Goal: Browse casually

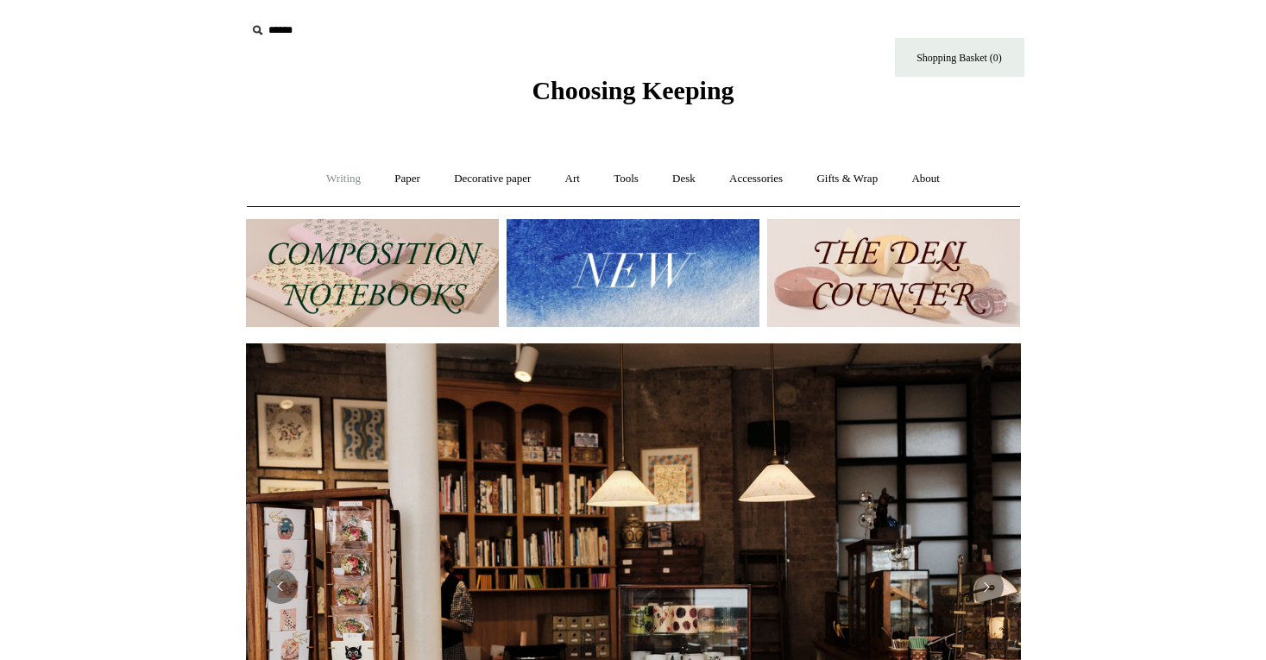
click at [341, 182] on link "Writing +" at bounding box center [344, 179] width 66 height 46
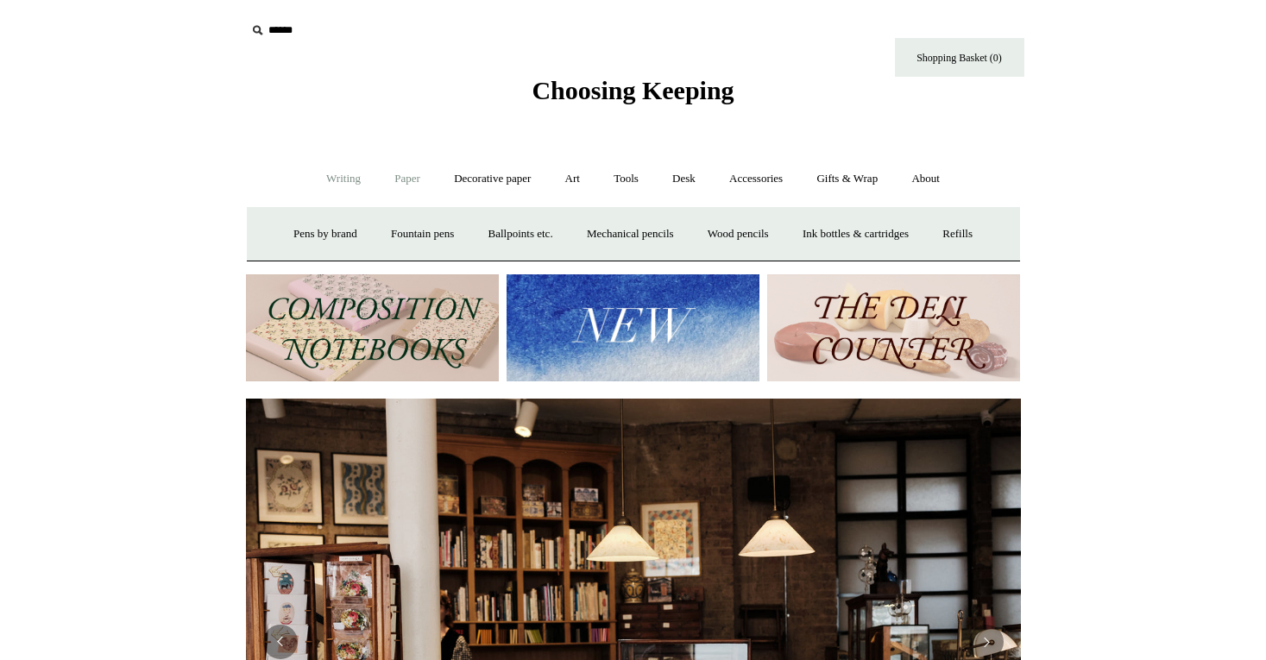
click at [388, 182] on link "Paper +" at bounding box center [407, 179] width 57 height 46
click at [383, 236] on link "Notebooks +" at bounding box center [391, 234] width 79 height 46
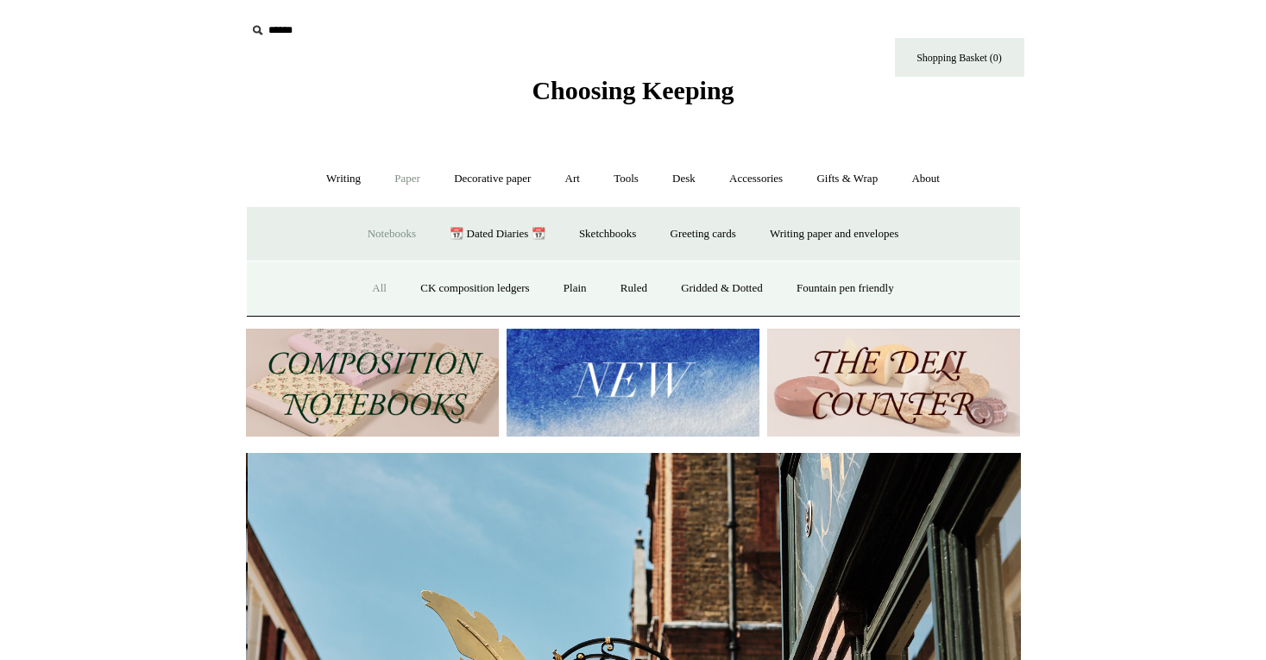
scroll to position [0, 775]
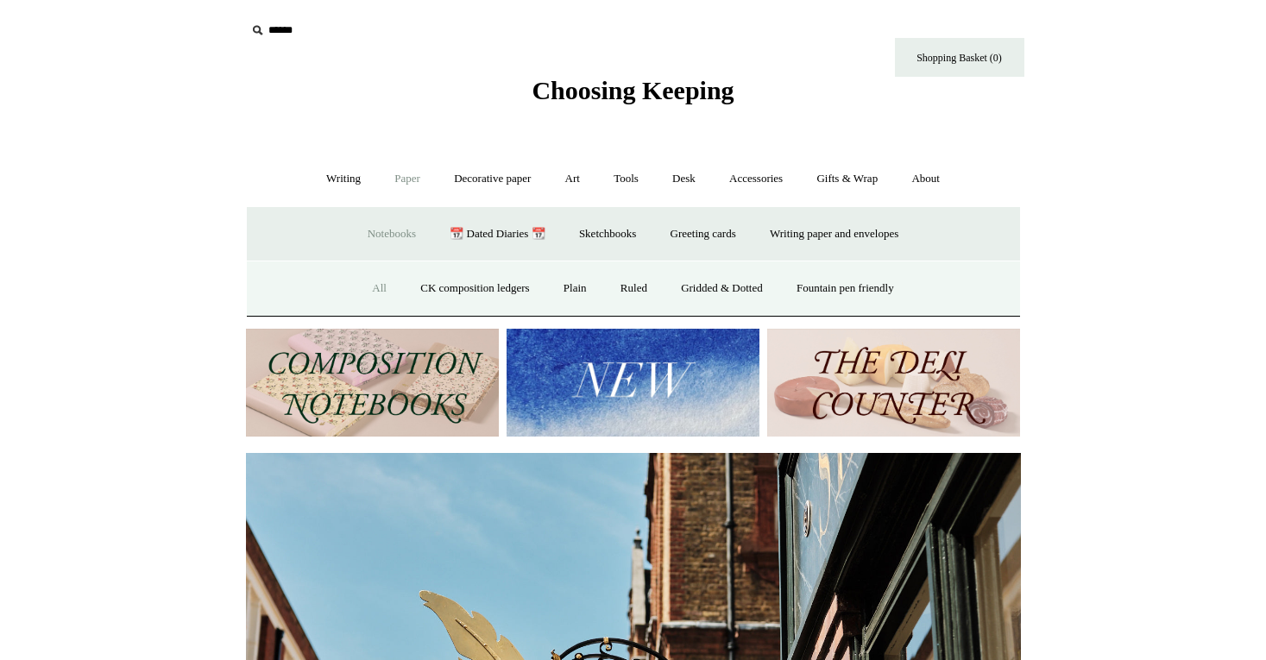
click at [370, 289] on link "All" at bounding box center [380, 289] width 46 height 46
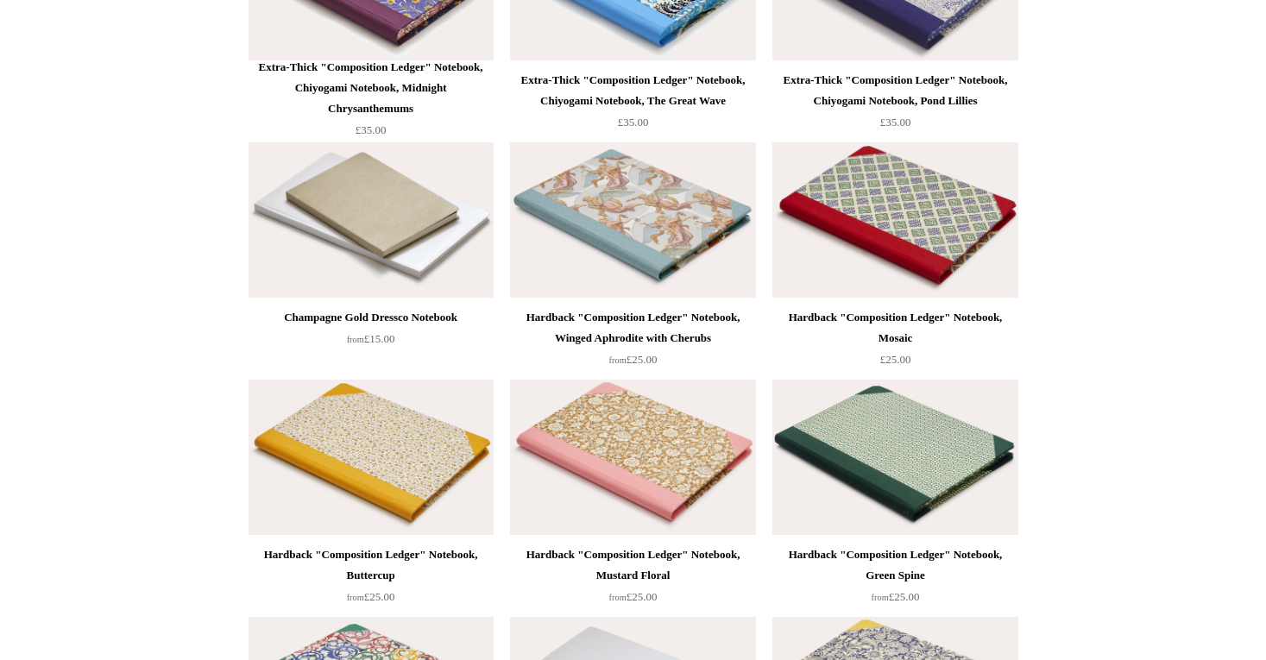
scroll to position [14558, 0]
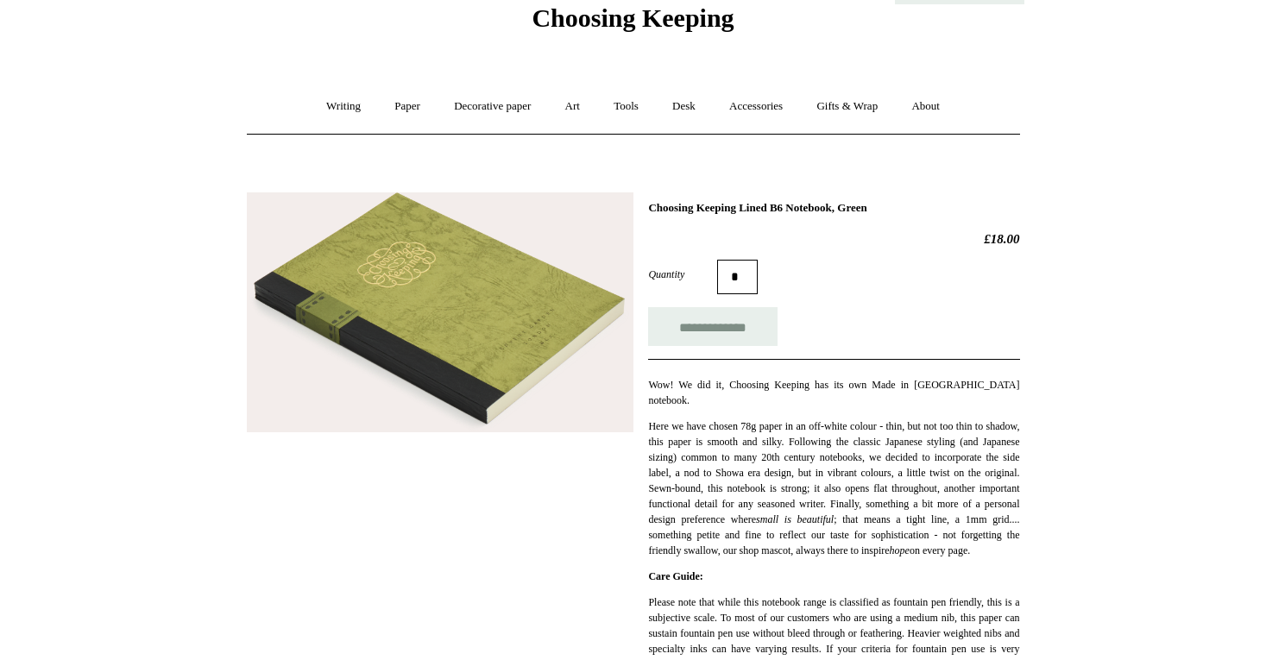
scroll to position [109, 0]
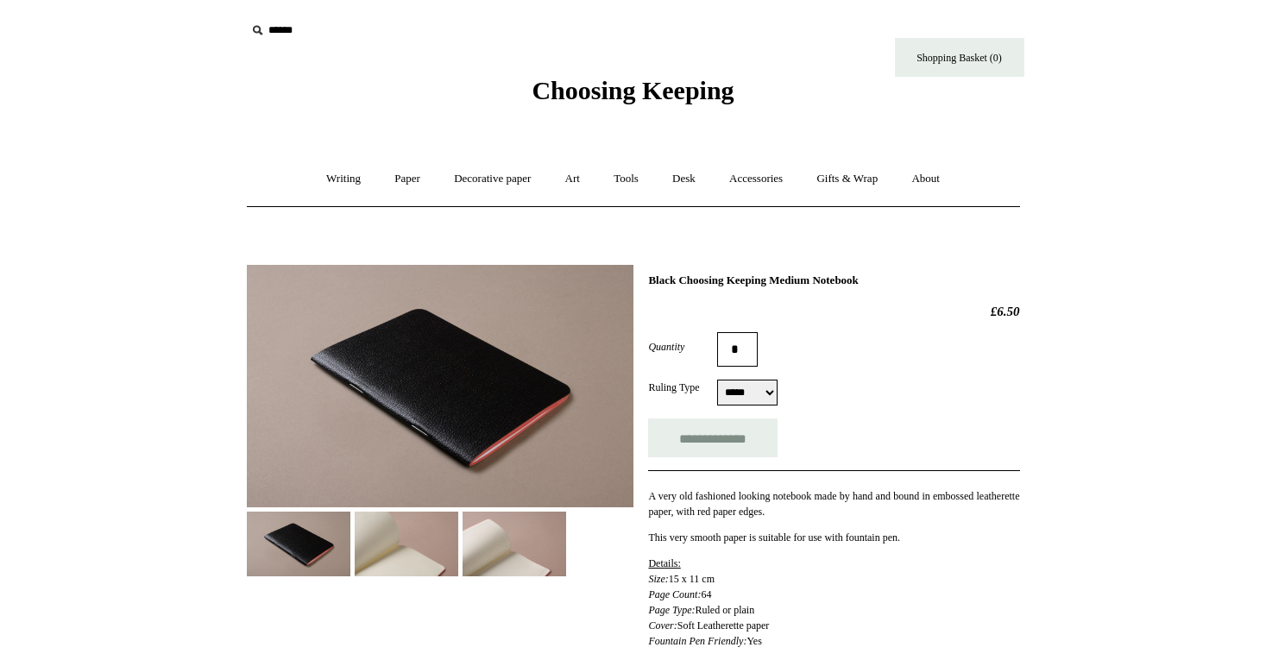
click at [407, 540] on img at bounding box center [407, 544] width 104 height 65
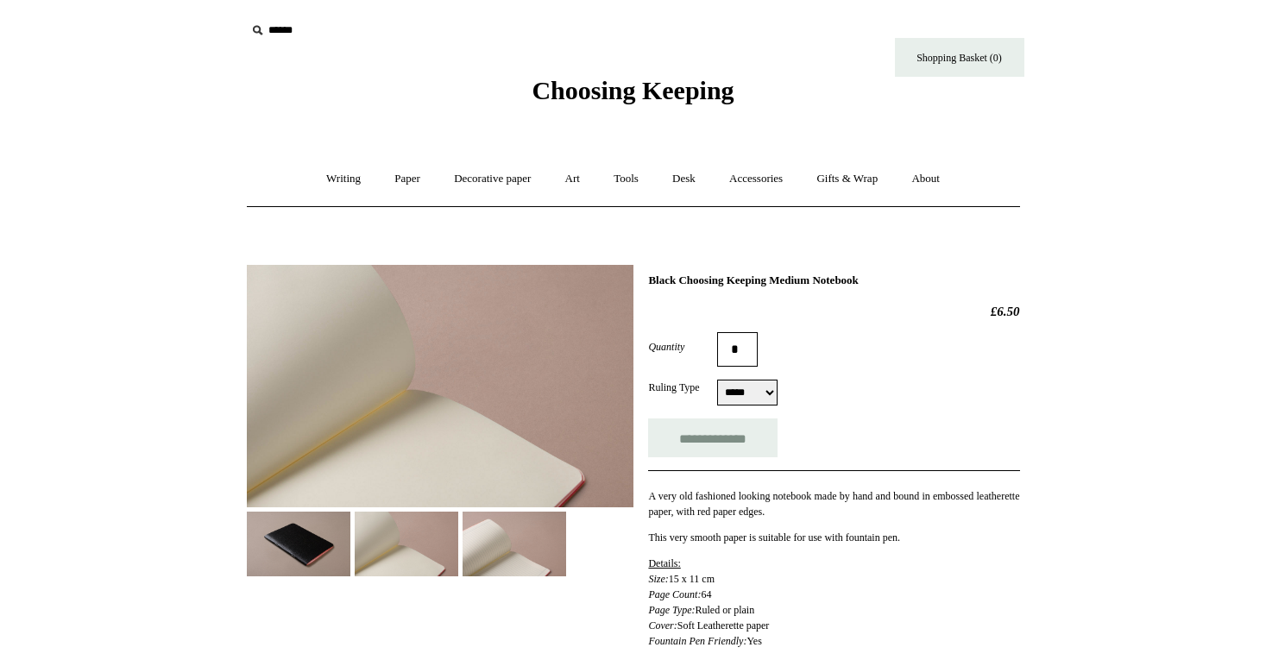
click at [475, 537] on img at bounding box center [515, 544] width 104 height 65
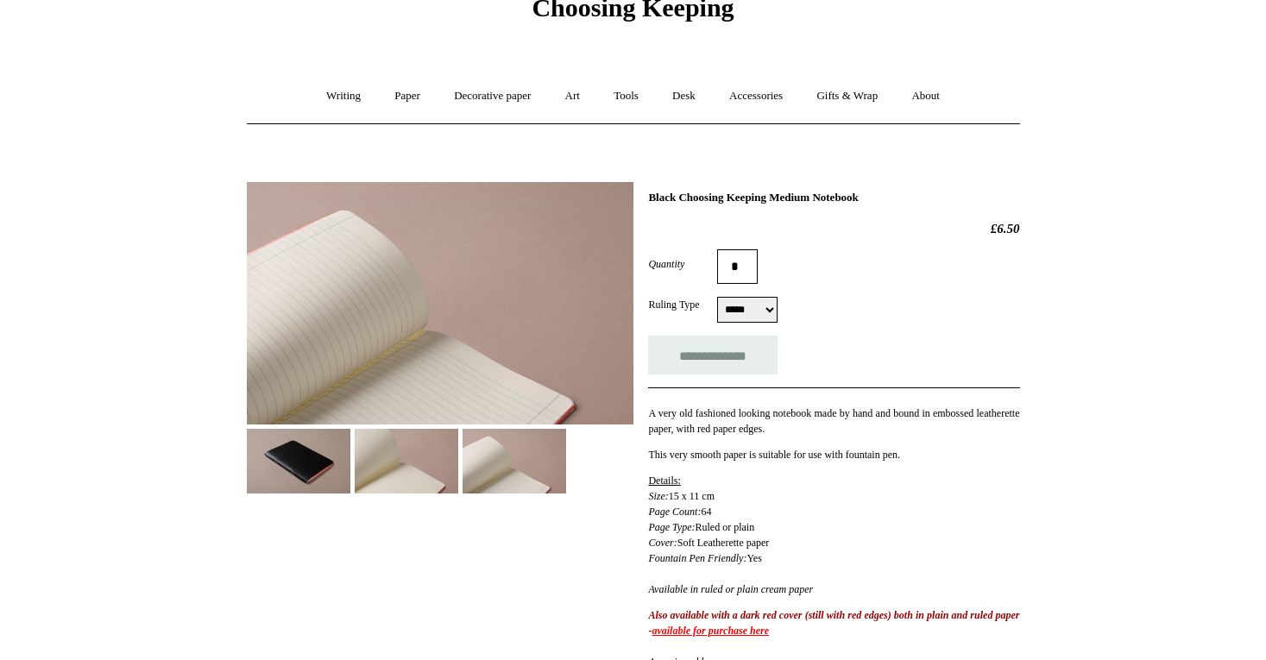
scroll to position [83, 0]
click at [289, 485] on img at bounding box center [299, 461] width 104 height 65
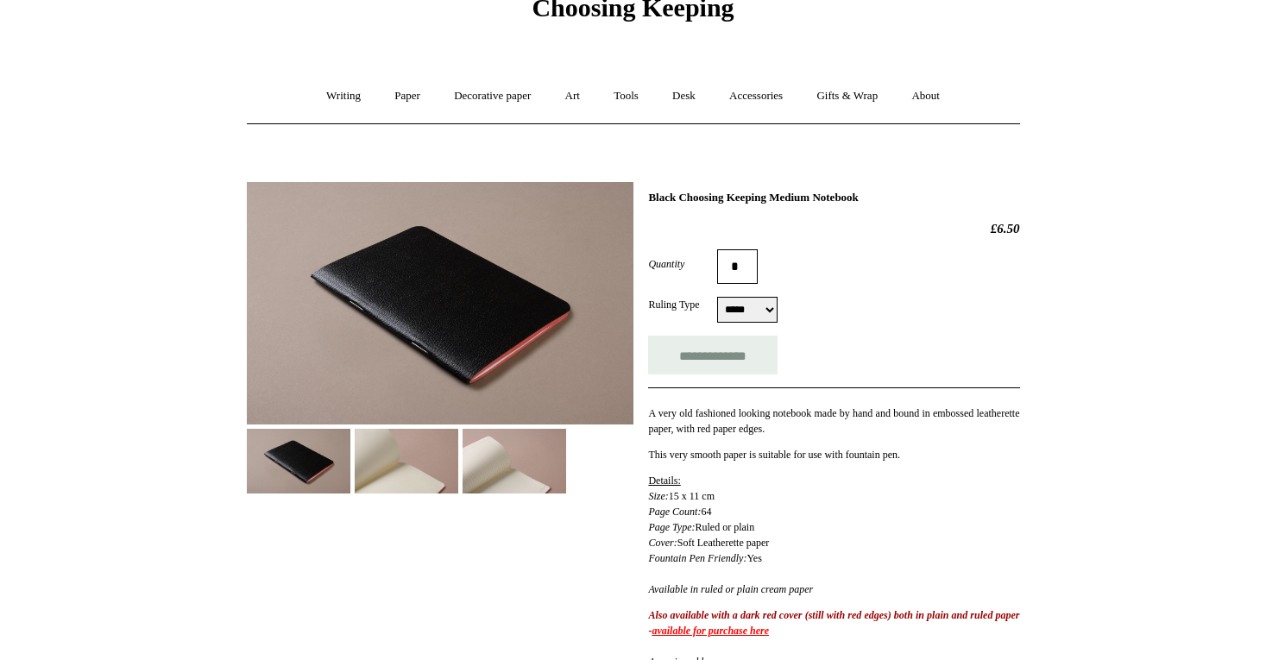
click at [769, 632] on link "available for purchase here" at bounding box center [710, 631] width 117 height 12
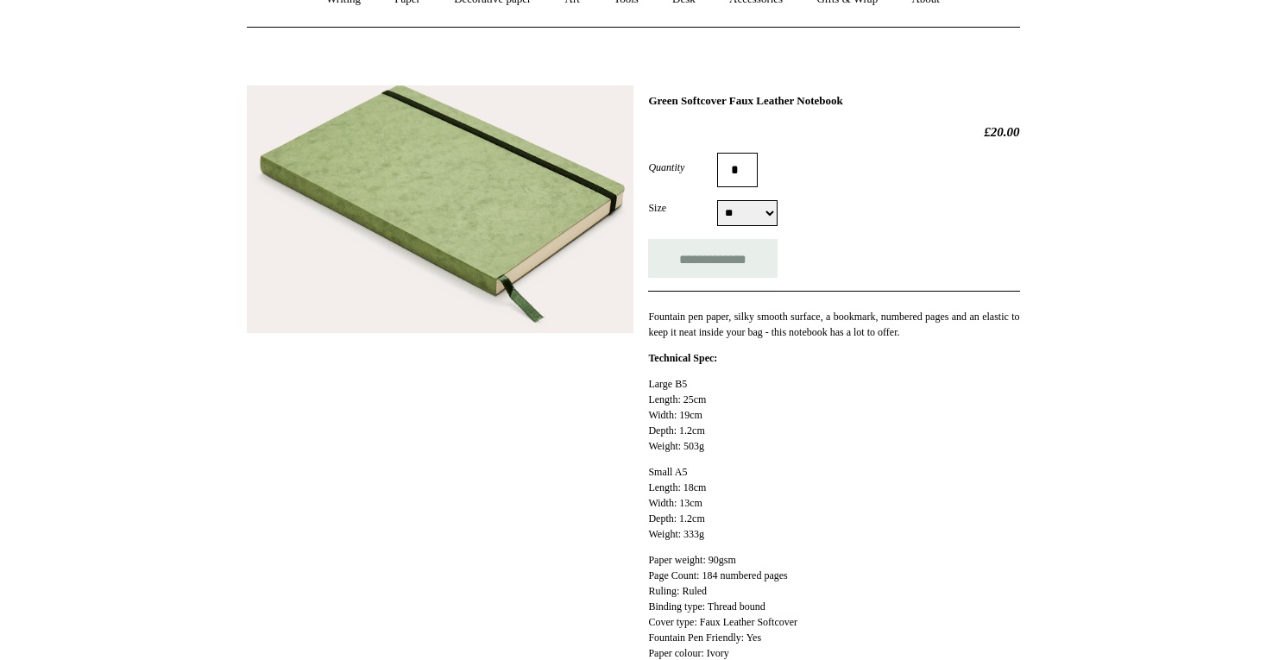
scroll to position [183, 0]
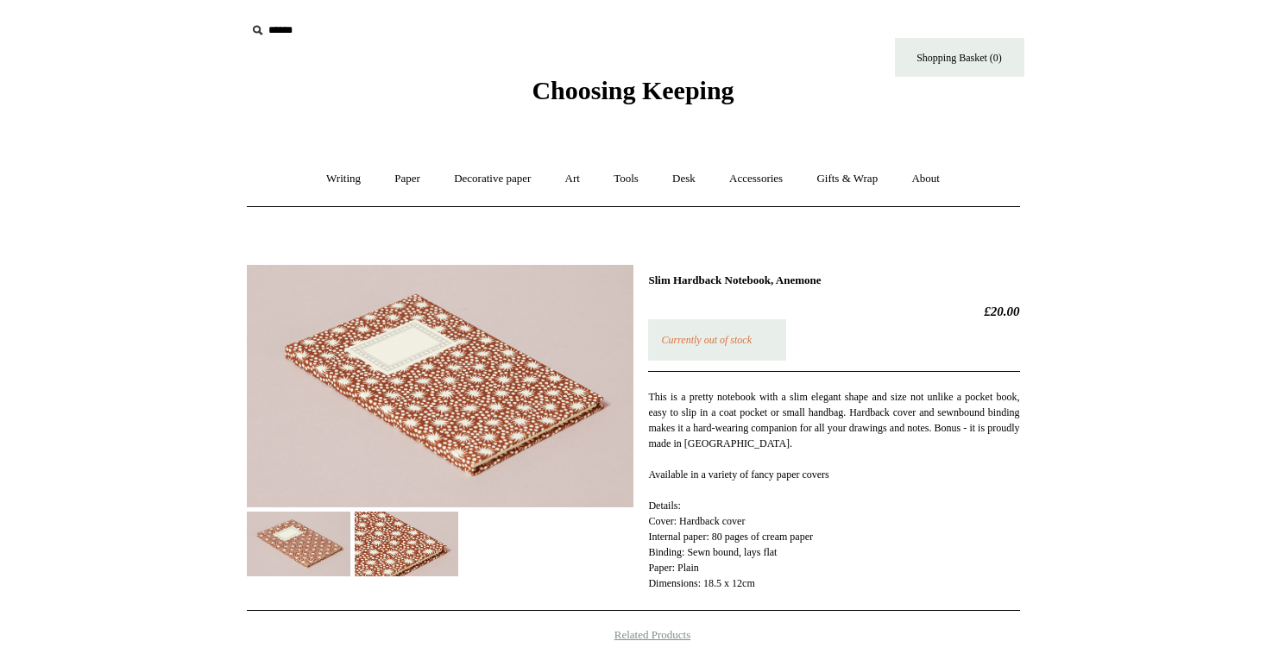
click at [426, 557] on img at bounding box center [407, 544] width 104 height 65
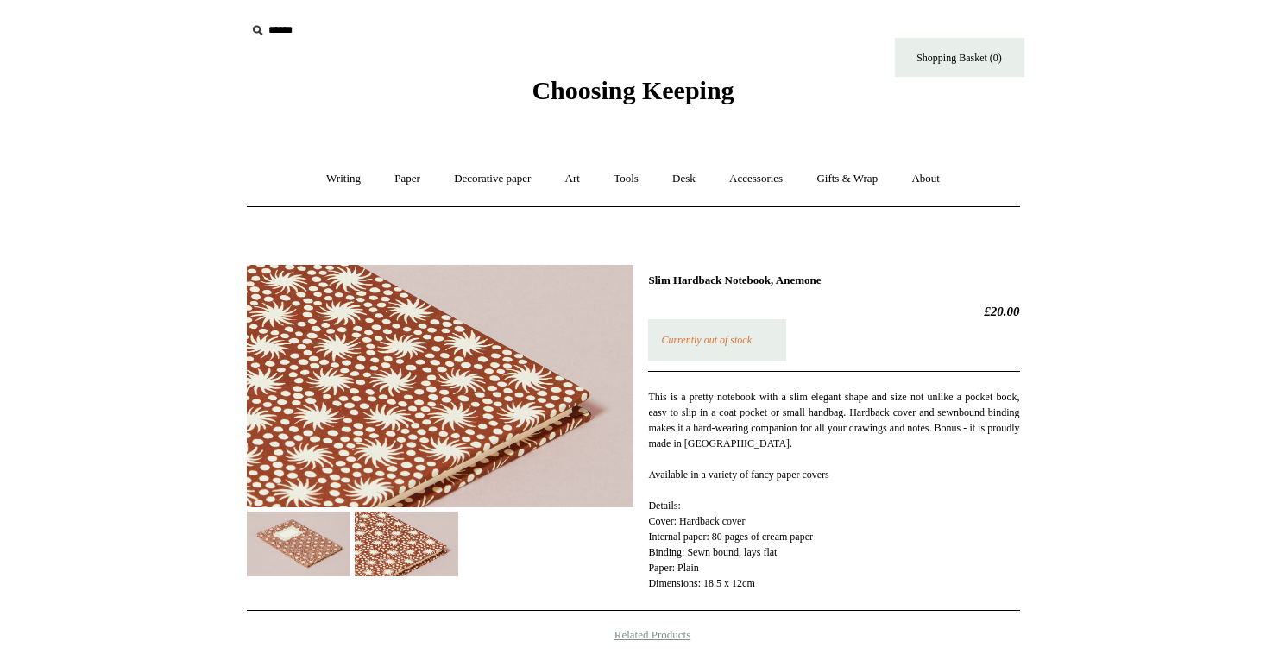
click at [318, 546] on img at bounding box center [299, 544] width 104 height 65
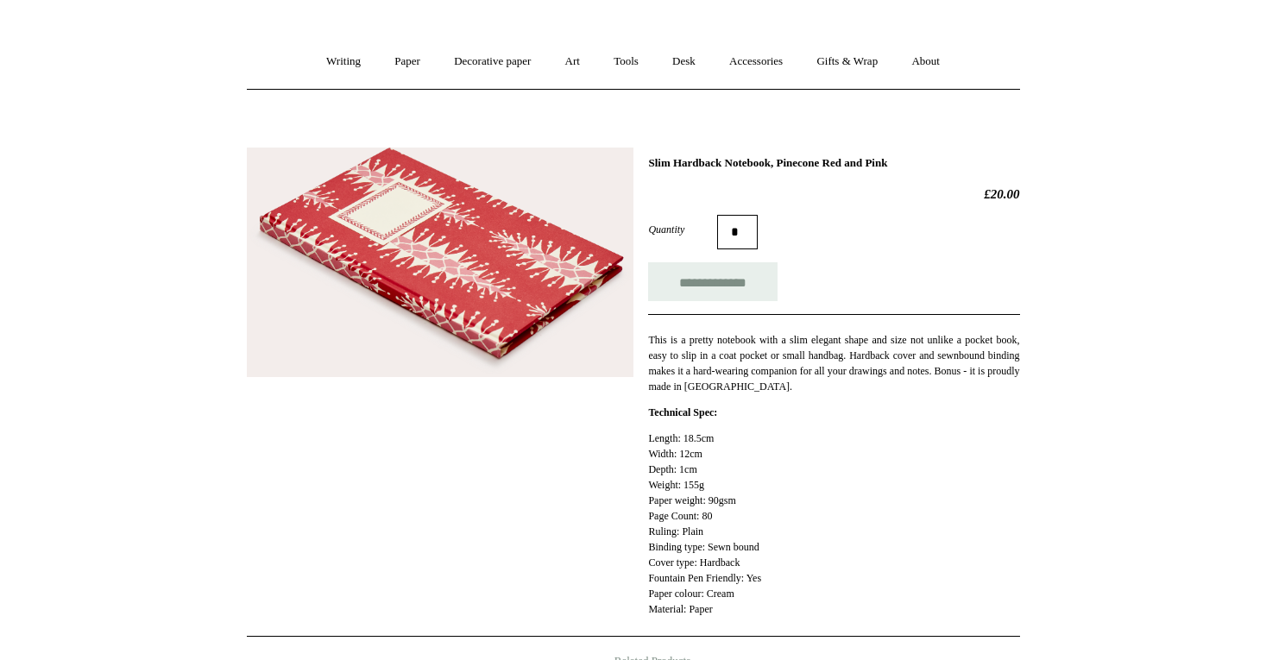
scroll to position [131, 0]
